Goal: Check status: Check status

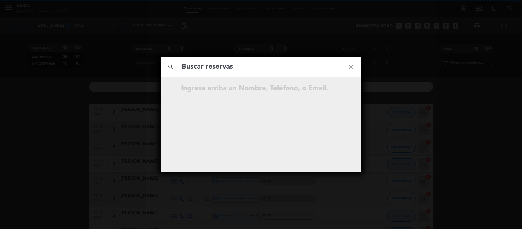
click at [349, 65] on icon "close" at bounding box center [351, 67] width 21 height 21
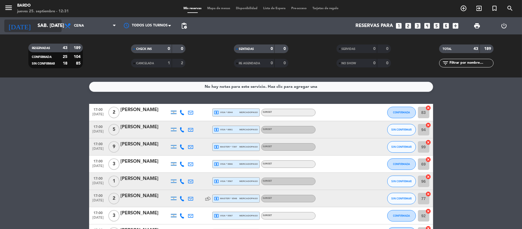
click at [42, 28] on input "sáb. [DATE]" at bounding box center [66, 25] width 62 height 11
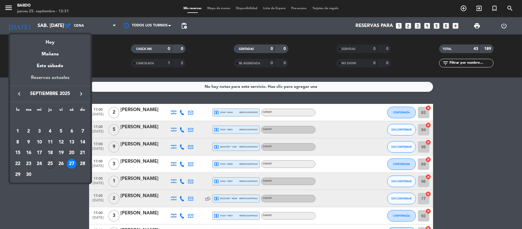
click at [61, 79] on div "Reservas actuales" at bounding box center [50, 80] width 80 height 12
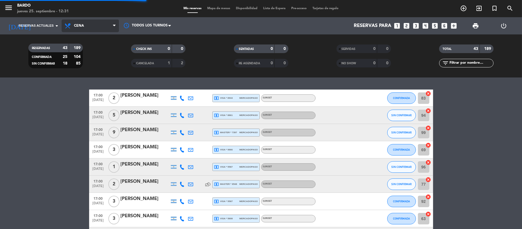
click at [100, 28] on span "Cena" at bounding box center [90, 25] width 57 height 13
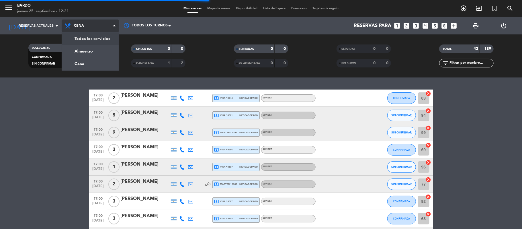
click at [103, 40] on div "menu Bardo jueves 25. septiembre - 12:31 Mis reservas Mapa de mesas Disponibili…" at bounding box center [261, 38] width 522 height 77
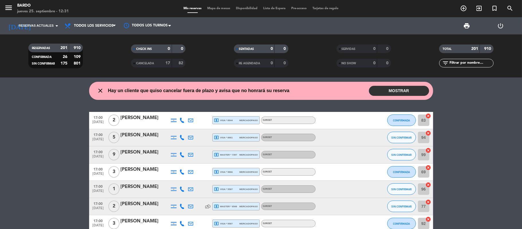
click at [379, 89] on button "MOSTRAR" at bounding box center [399, 91] width 60 height 10
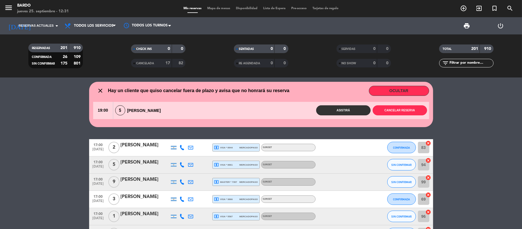
click at [100, 92] on icon "close" at bounding box center [100, 90] width 7 height 7
click at [407, 90] on button "OCULTAR" at bounding box center [399, 91] width 60 height 10
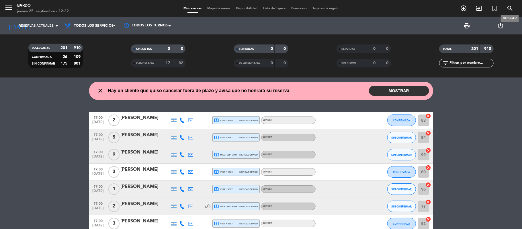
click at [512, 11] on icon "search" at bounding box center [510, 8] width 7 height 7
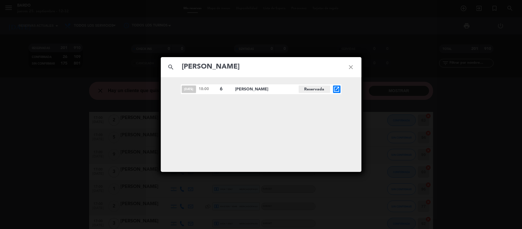
type input "[PERSON_NAME]"
click at [337, 87] on icon "open_in_new" at bounding box center [336, 89] width 7 height 7
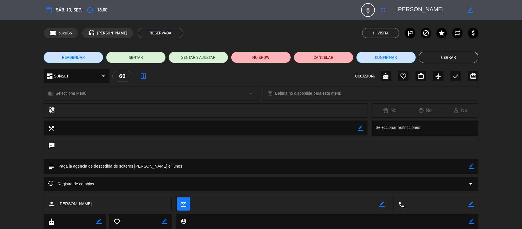
click at [456, 57] on button "Cerrar" at bounding box center [449, 57] width 60 height 11
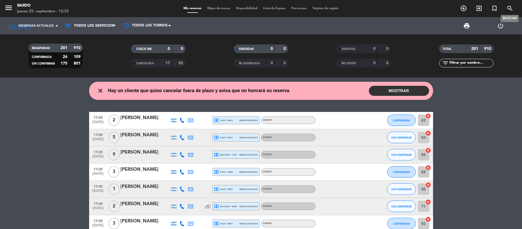
click at [509, 6] on icon "search" at bounding box center [510, 8] width 7 height 7
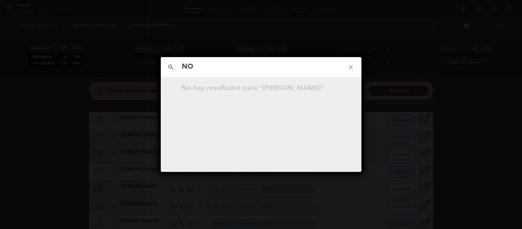
type input "N"
click at [351, 68] on icon "close" at bounding box center [351, 67] width 21 height 21
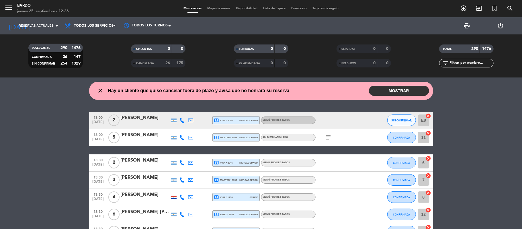
click at [403, 96] on div "close Hay un cliente que quiso cancelar fuera de plazo y avisa que no honrará s…" at bounding box center [261, 91] width 344 height 18
click at [410, 91] on button "MOSTRAR" at bounding box center [399, 91] width 60 height 10
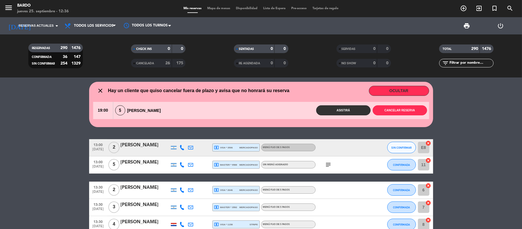
click at [410, 91] on button "OCULTAR" at bounding box center [399, 91] width 60 height 10
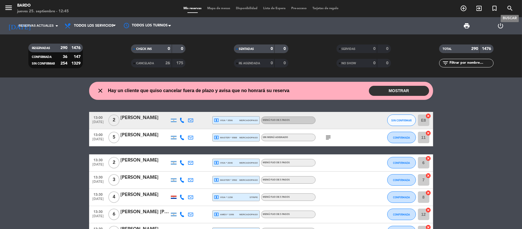
click at [510, 8] on icon "search" at bounding box center [510, 8] width 7 height 7
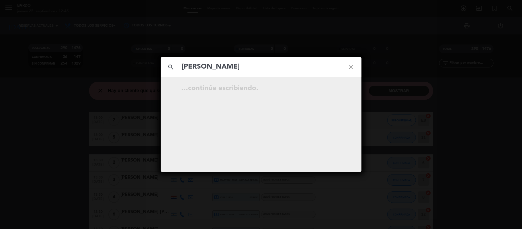
type input "[PERSON_NAME]"
click at [348, 69] on icon "close" at bounding box center [351, 67] width 21 height 21
click at [79, 116] on div "search close No hay resultados para """ at bounding box center [261, 114] width 522 height 229
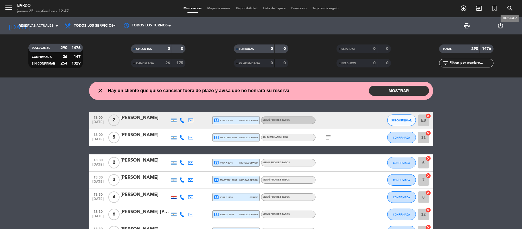
click at [509, 8] on icon "search" at bounding box center [510, 8] width 7 height 7
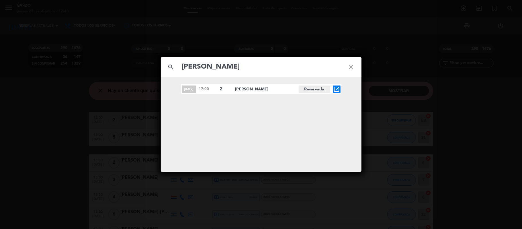
type input "[PERSON_NAME]"
click at [353, 66] on icon "close" at bounding box center [351, 67] width 21 height 21
click at [351, 71] on icon "close" at bounding box center [351, 67] width 21 height 21
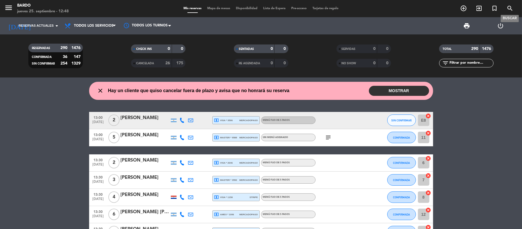
click at [509, 9] on icon "search" at bounding box center [510, 8] width 7 height 7
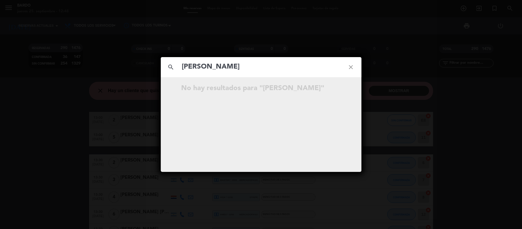
type input "[PERSON_NAME]"
click at [353, 68] on icon "close" at bounding box center [351, 67] width 21 height 21
click at [351, 70] on icon "close" at bounding box center [351, 67] width 21 height 21
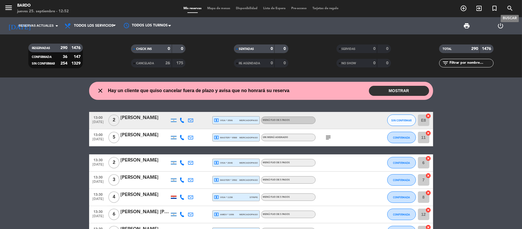
click at [509, 9] on icon "search" at bounding box center [510, 8] width 7 height 7
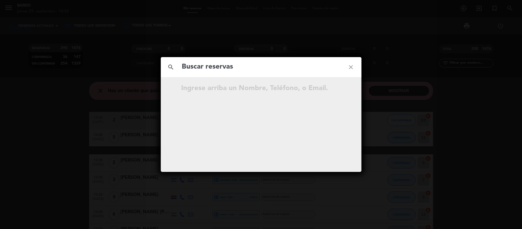
click at [509, 9] on div "search close Ingrese arriba un Nombre, Teléfono, o Email." at bounding box center [261, 114] width 522 height 229
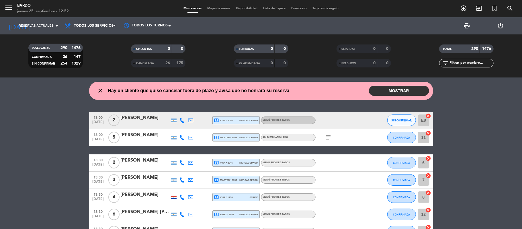
click at [509, 10] on icon "search" at bounding box center [510, 8] width 7 height 7
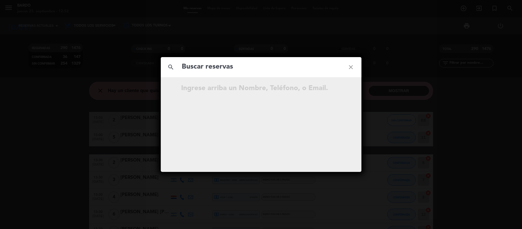
click at [275, 65] on input "text" at bounding box center [261, 67] width 159 height 12
type input "ELERO"
click at [352, 67] on icon "close" at bounding box center [351, 67] width 21 height 21
click at [351, 66] on icon "close" at bounding box center [351, 67] width 21 height 21
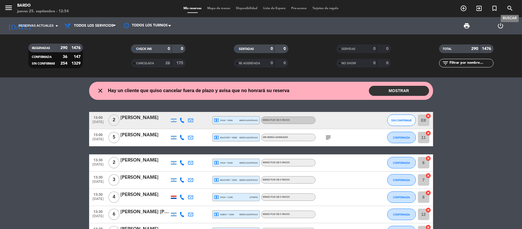
click at [510, 10] on icon "search" at bounding box center [510, 8] width 7 height 7
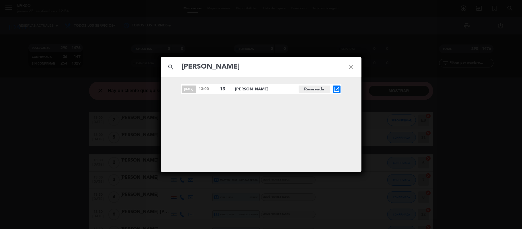
type input "[PERSON_NAME]"
click at [337, 88] on icon "open_in_new" at bounding box center [336, 89] width 7 height 7
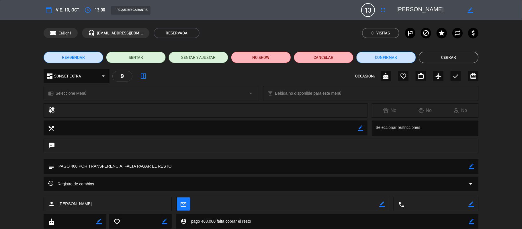
click at [437, 59] on button "Cerrar" at bounding box center [449, 57] width 60 height 11
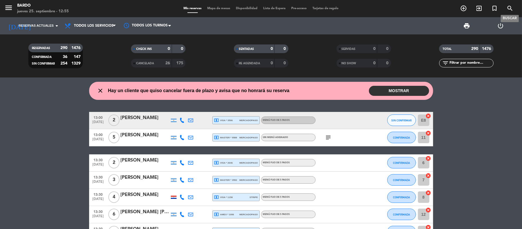
click at [510, 7] on icon "search" at bounding box center [510, 8] width 7 height 7
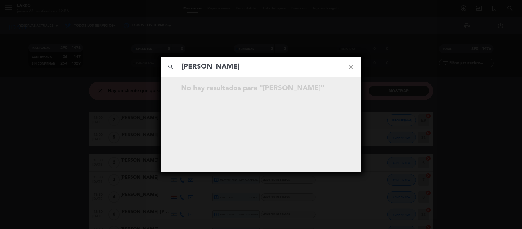
type input "[PERSON_NAME]"
click at [349, 68] on icon "close" at bounding box center [351, 67] width 21 height 21
click at [352, 69] on icon "close" at bounding box center [351, 67] width 21 height 21
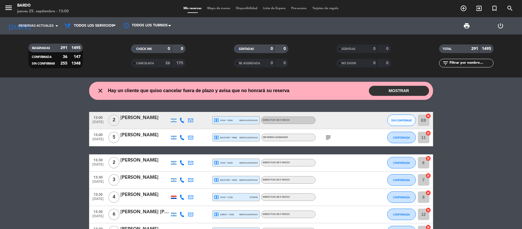
click at [510, 8] on icon "search" at bounding box center [510, 8] width 7 height 7
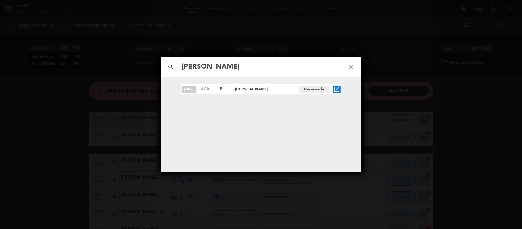
type input "[PERSON_NAME]"
click at [338, 88] on icon "open_in_new" at bounding box center [336, 89] width 7 height 7
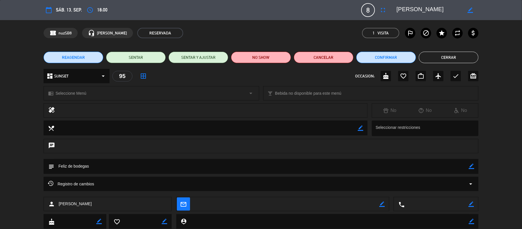
click at [444, 59] on button "Cerrar" at bounding box center [449, 57] width 60 height 11
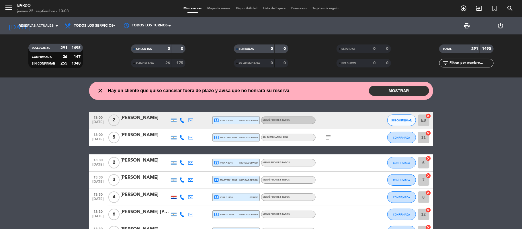
click at [510, 10] on icon "search" at bounding box center [510, 8] width 7 height 7
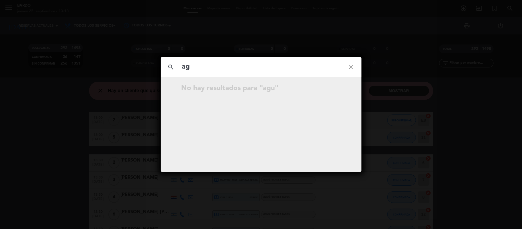
type input "a"
type input "[PERSON_NAME]"
click at [350, 70] on icon "close" at bounding box center [351, 67] width 21 height 21
click at [352, 66] on icon "close" at bounding box center [351, 67] width 21 height 21
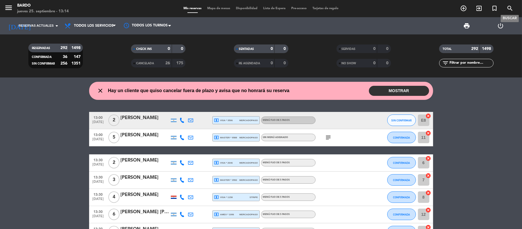
click at [512, 7] on icon "search" at bounding box center [510, 8] width 7 height 7
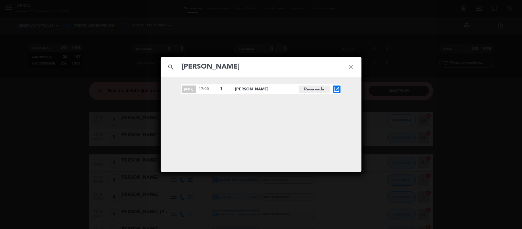
type input "[PERSON_NAME]"
click at [352, 67] on icon "close" at bounding box center [351, 67] width 21 height 21
click at [259, 70] on input "text" at bounding box center [261, 67] width 159 height 12
type input "[PERSON_NAME]"
click at [351, 63] on icon "close" at bounding box center [351, 67] width 21 height 21
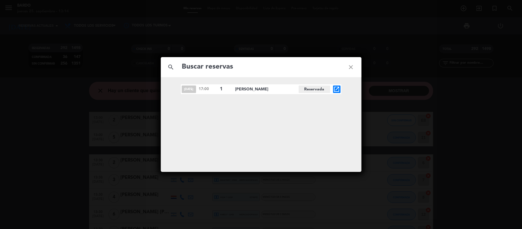
click at [353, 64] on icon "close" at bounding box center [351, 67] width 21 height 21
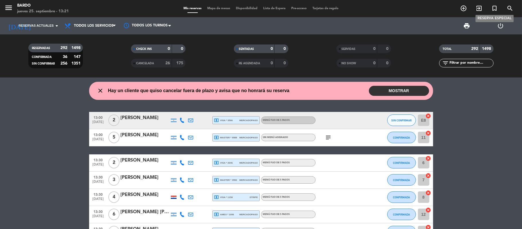
click at [505, 9] on span "search" at bounding box center [509, 8] width 15 height 10
click at [512, 8] on div "search close Ingrese arriba un Nombre, Teléfono, o Email." at bounding box center [261, 114] width 522 height 229
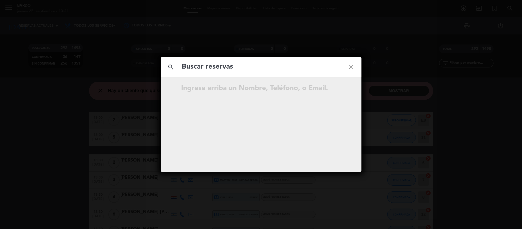
click at [314, 64] on input "text" at bounding box center [261, 67] width 159 height 12
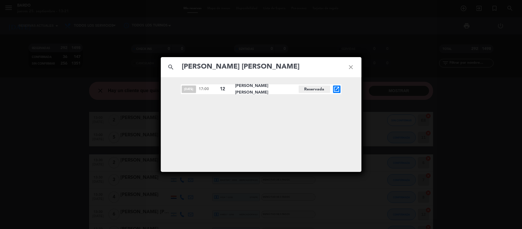
type input "[PERSON_NAME] [PERSON_NAME]"
click at [352, 65] on icon "close" at bounding box center [351, 67] width 21 height 21
click at [354, 65] on icon "close" at bounding box center [351, 67] width 21 height 21
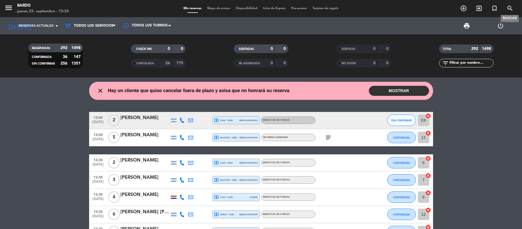
click at [516, 5] on span "search" at bounding box center [509, 8] width 15 height 10
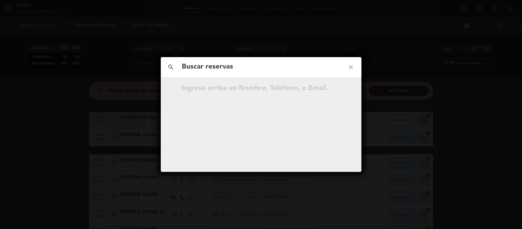
click at [297, 67] on input "text" at bounding box center [261, 67] width 159 height 12
type input "a"
type input "[PERSON_NAME]"
click at [353, 69] on icon "close" at bounding box center [351, 67] width 21 height 21
click at [351, 69] on icon "close" at bounding box center [351, 67] width 21 height 21
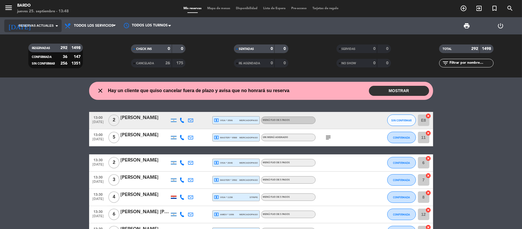
click at [28, 28] on span "Reservas actuales" at bounding box center [36, 25] width 35 height 5
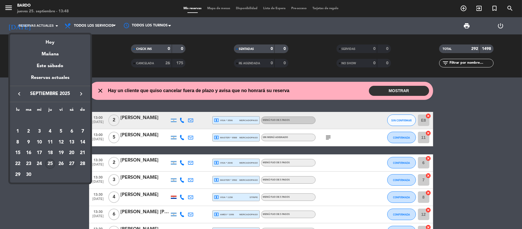
click at [70, 162] on div "27" at bounding box center [72, 164] width 10 height 10
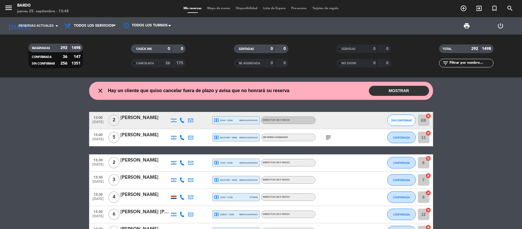
type input "sáb. [DATE]"
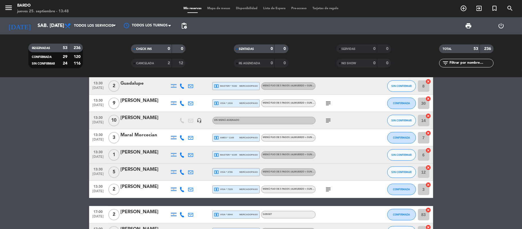
scroll to position [63, 0]
click at [327, 121] on icon "subject" at bounding box center [328, 120] width 7 height 7
